Goal: Find contact information: Obtain details needed to contact an individual or organization

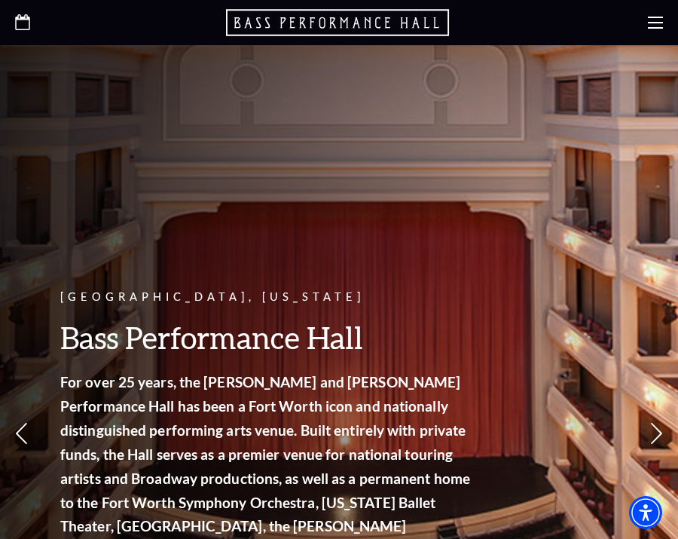
click at [663, 17] on div at bounding box center [339, 22] width 678 height 45
click at [648, 21] on div at bounding box center [339, 22] width 678 height 45
click at [650, 23] on icon at bounding box center [655, 22] width 15 height 15
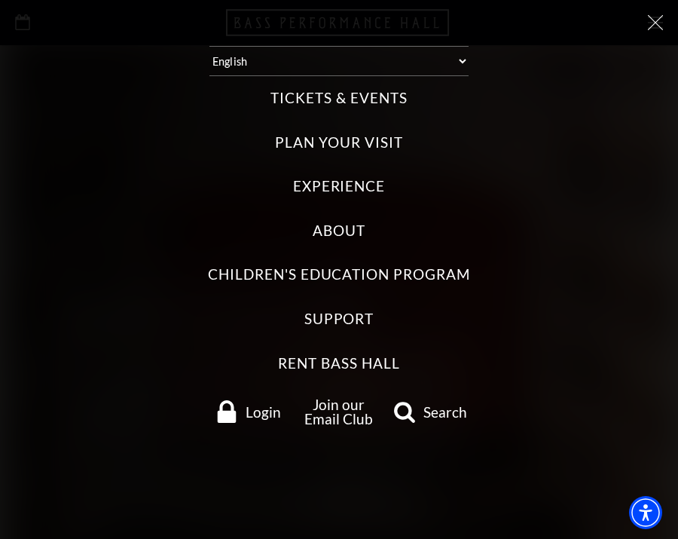
scroll to position [36, 0]
click at [373, 361] on label "Rent Bass Hall" at bounding box center [338, 364] width 121 height 20
click at [0, 0] on Hall "Rent Bass Hall" at bounding box center [0, 0] width 0 height 0
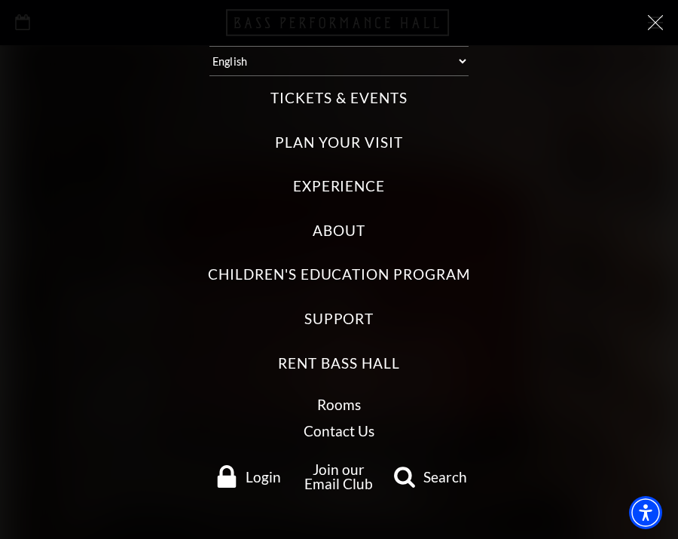
click at [339, 429] on link "Contact Us" at bounding box center [339, 430] width 71 height 17
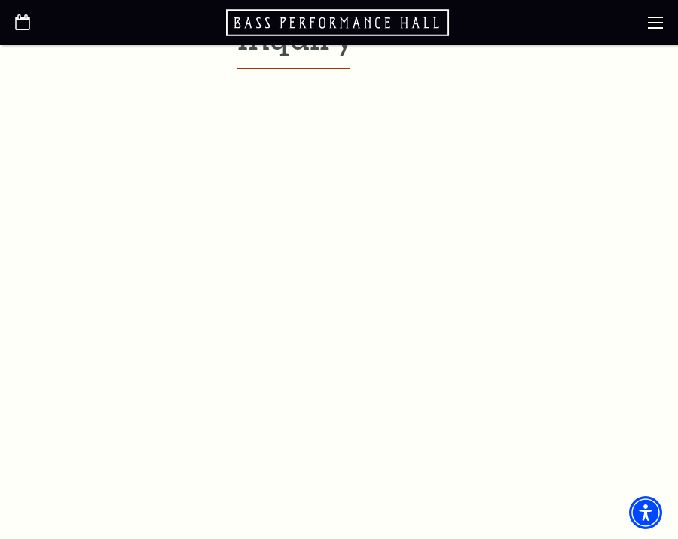
scroll to position [443, 0]
click at [204, 305] on aside "Rooms Contact Us" at bounding box center [115, 516] width 200 height 1209
click at [251, 299] on div at bounding box center [450, 149] width 426 height 955
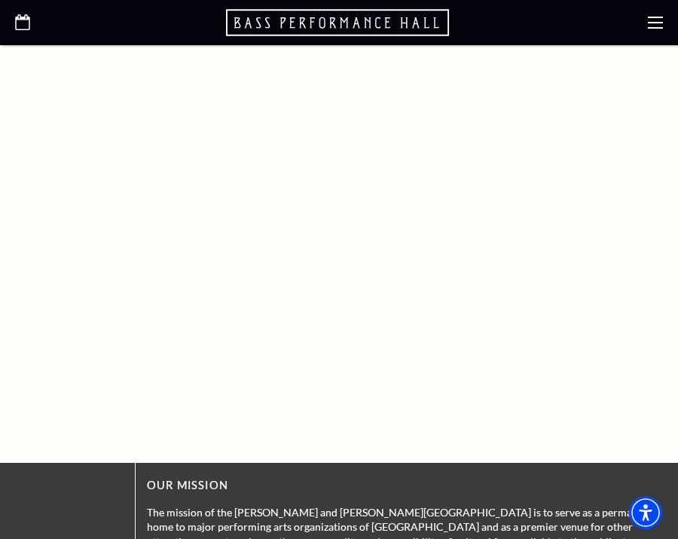
scroll to position [1162, 0]
